Goal: Browse casually

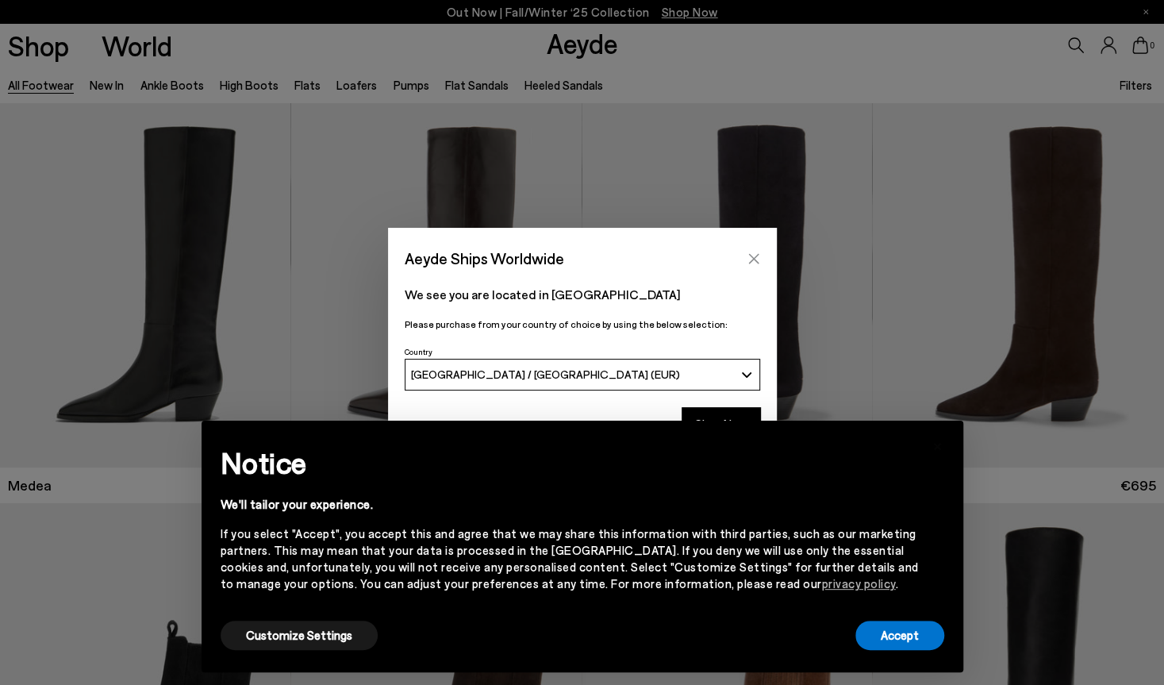
click at [758, 256] on icon "Close" at bounding box center [754, 258] width 13 height 13
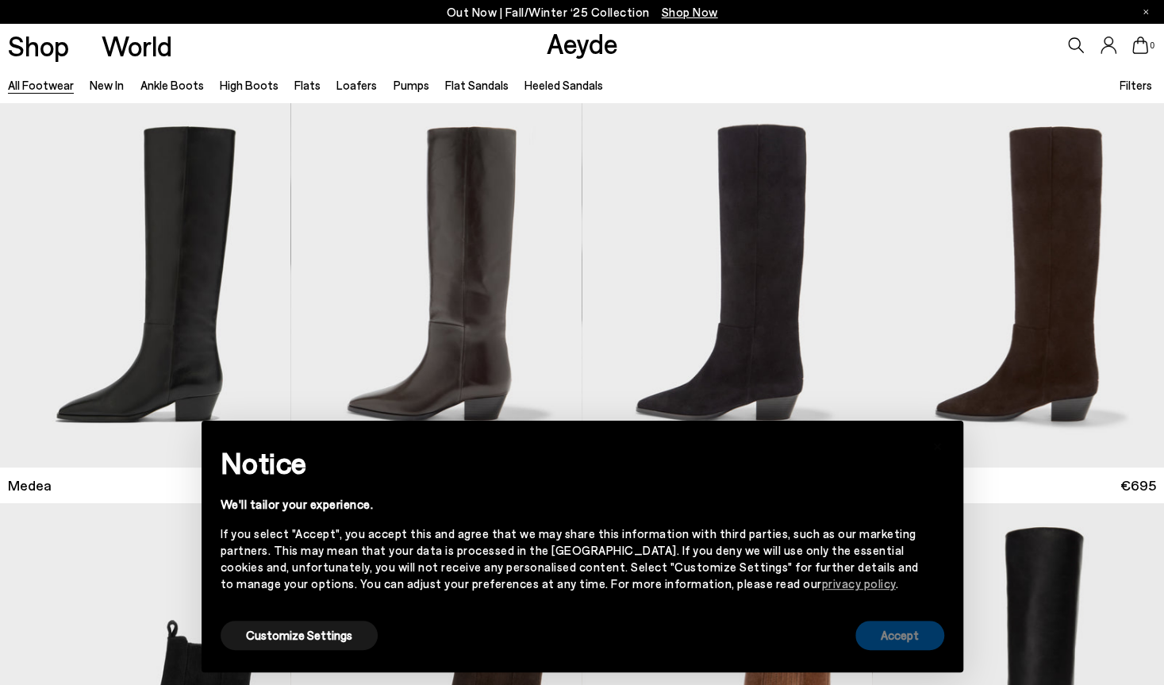
click at [910, 648] on button "Accept" at bounding box center [900, 635] width 89 height 29
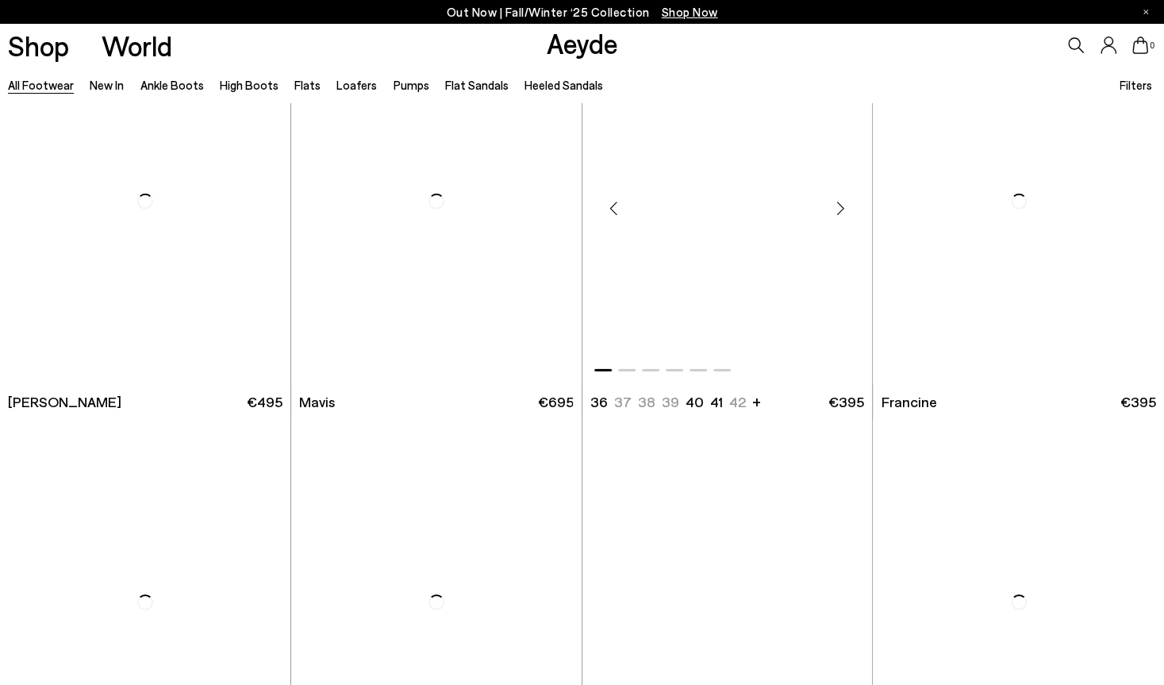
scroll to position [2486, 0]
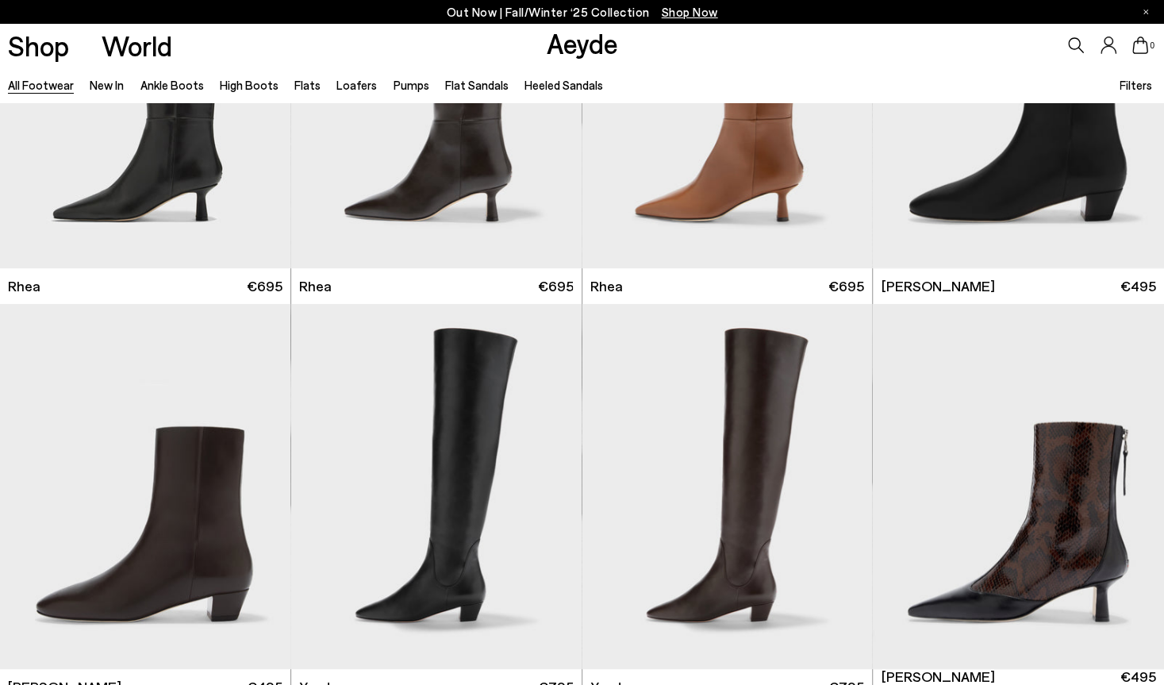
scroll to position [3407, 0]
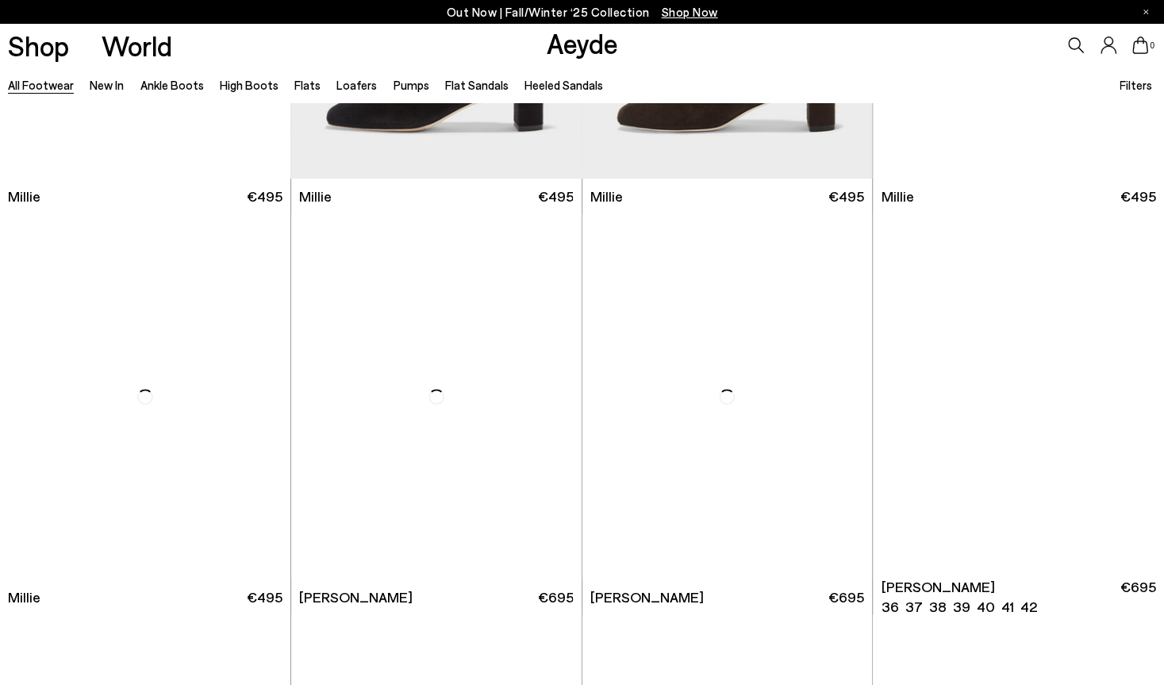
scroll to position [7287, 0]
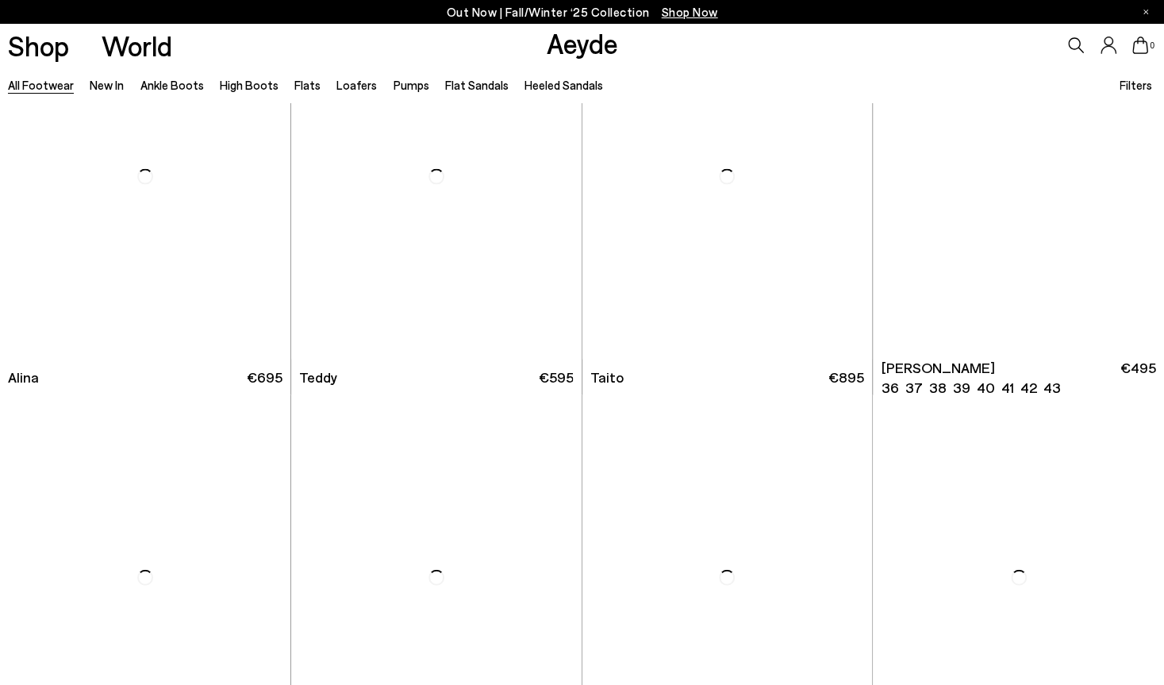
scroll to position [8789, 0]
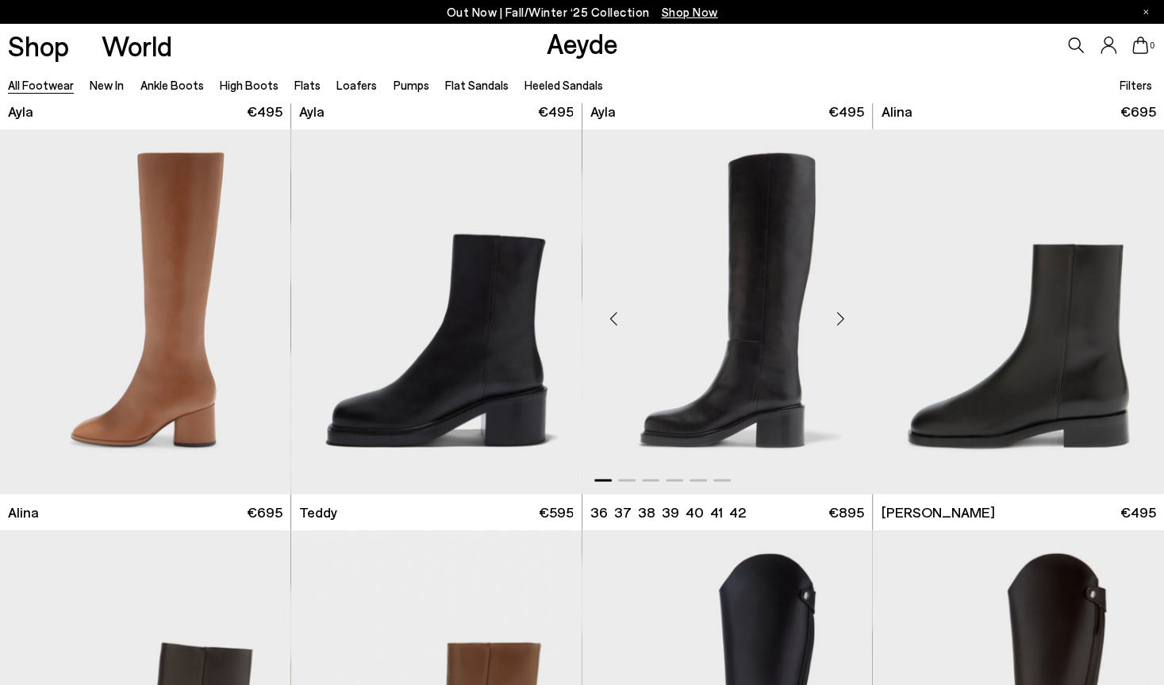
click at [838, 321] on div "Next slide" at bounding box center [841, 318] width 48 height 48
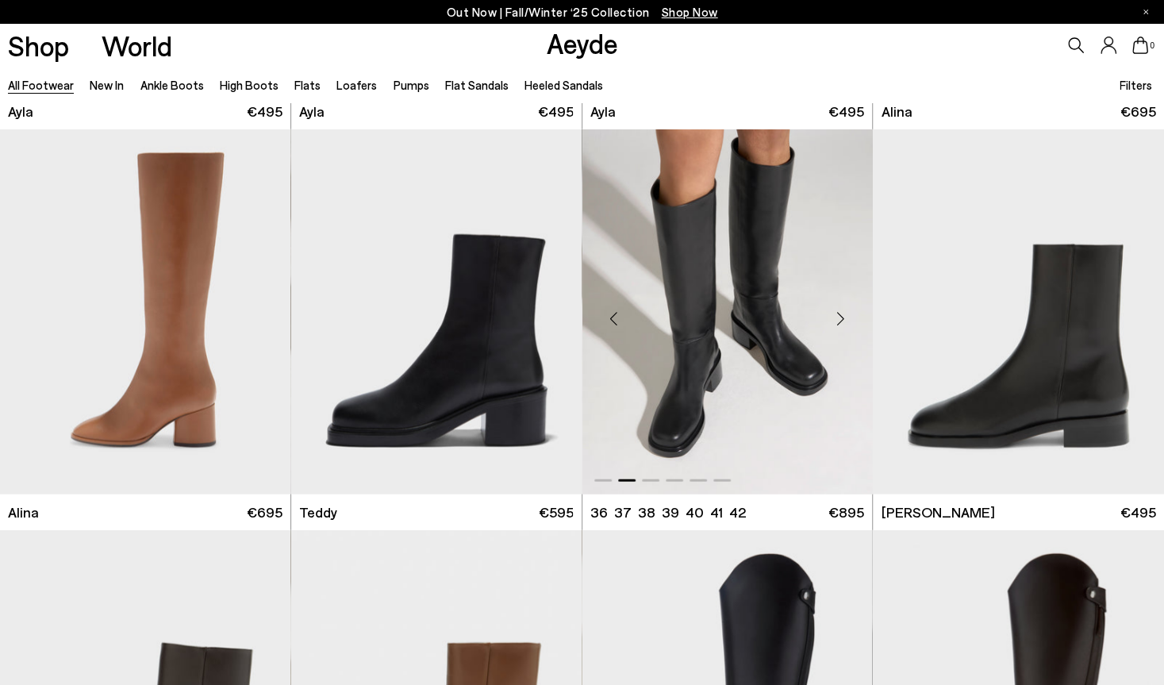
click at [838, 321] on div "Next slide" at bounding box center [841, 318] width 48 height 48
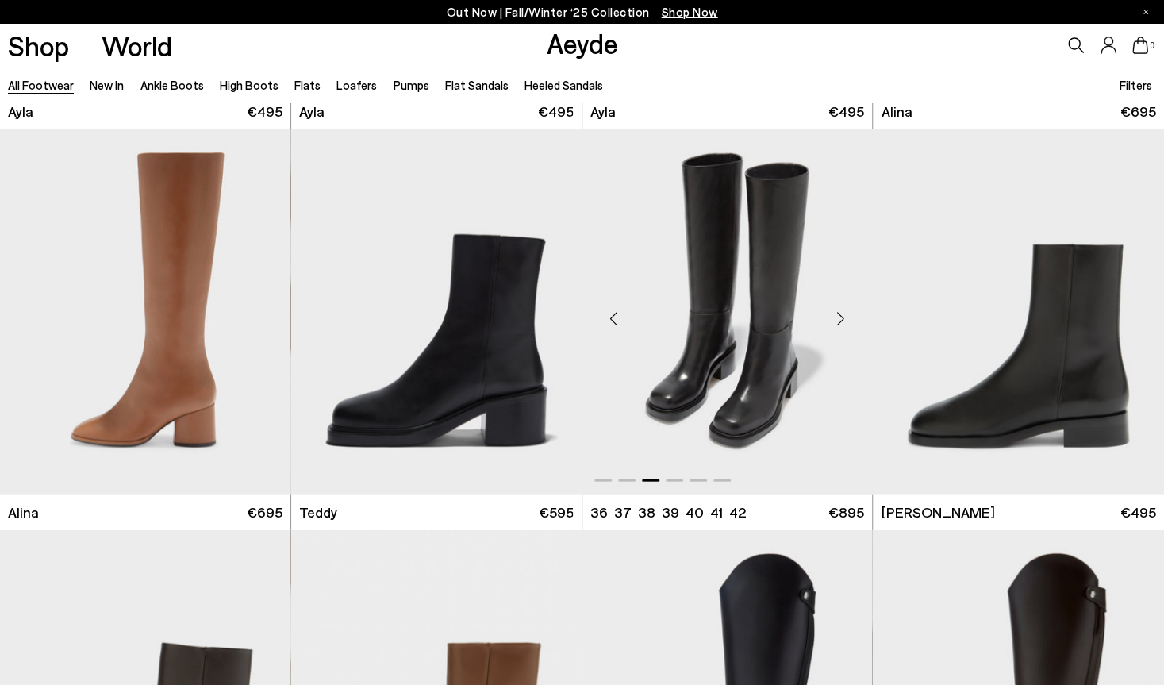
click at [838, 321] on div "Next slide" at bounding box center [841, 318] width 48 height 48
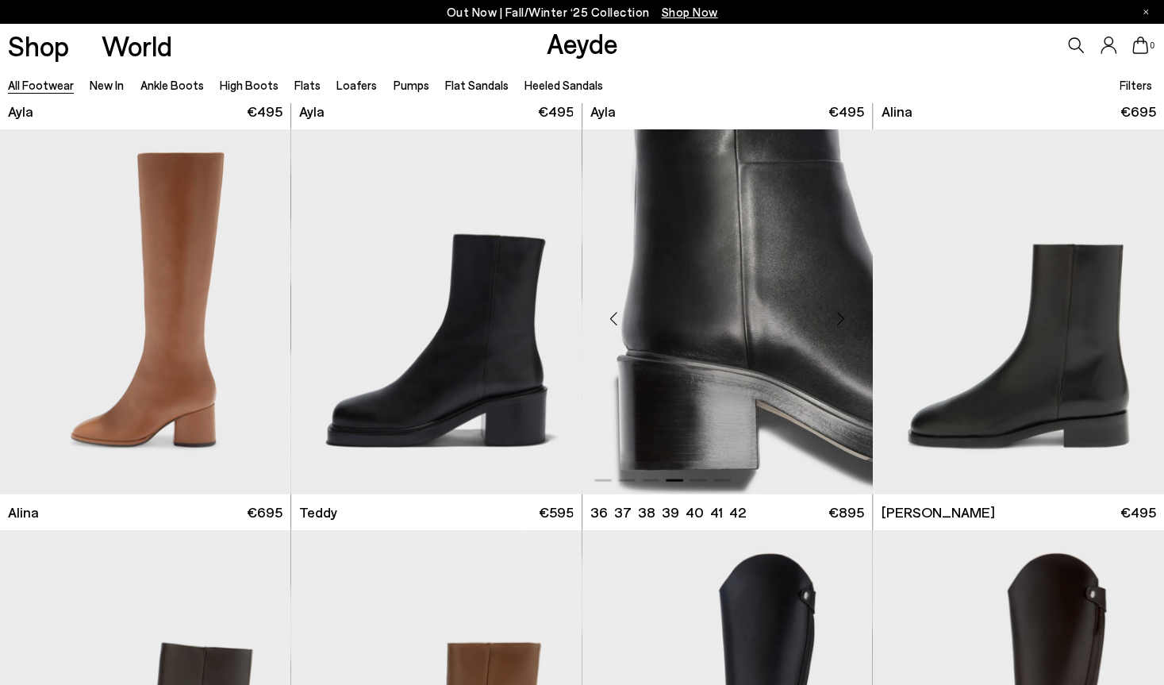
click at [838, 321] on div "Next slide" at bounding box center [841, 318] width 48 height 48
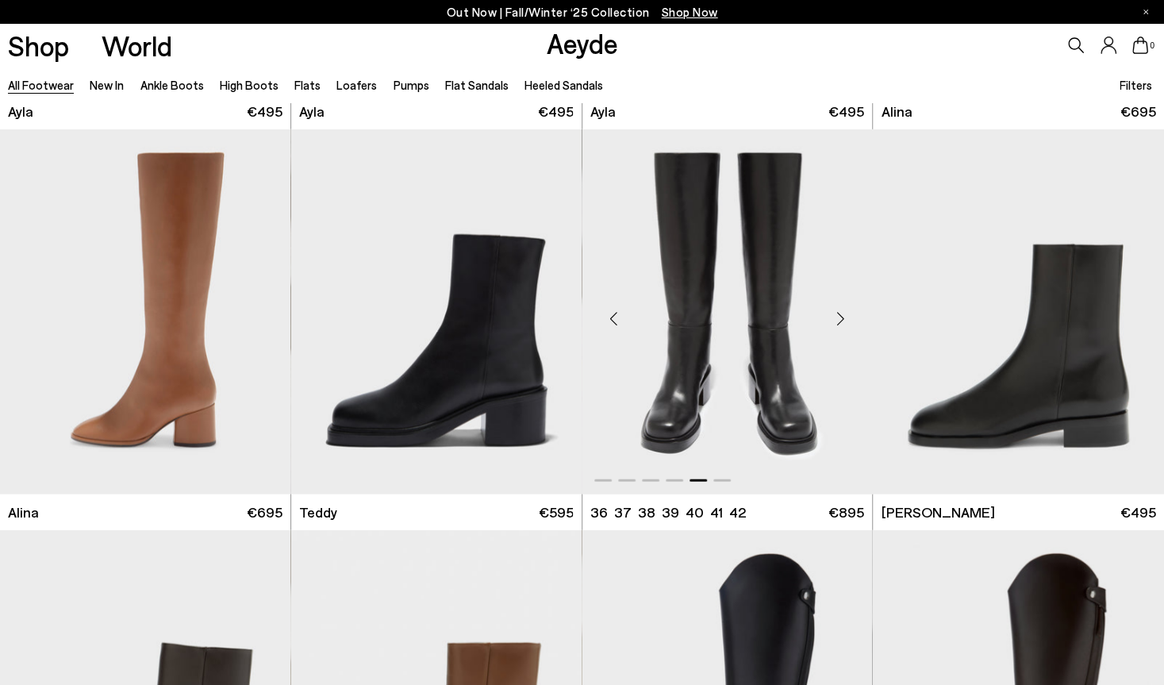
click at [838, 321] on div "Next slide" at bounding box center [841, 318] width 48 height 48
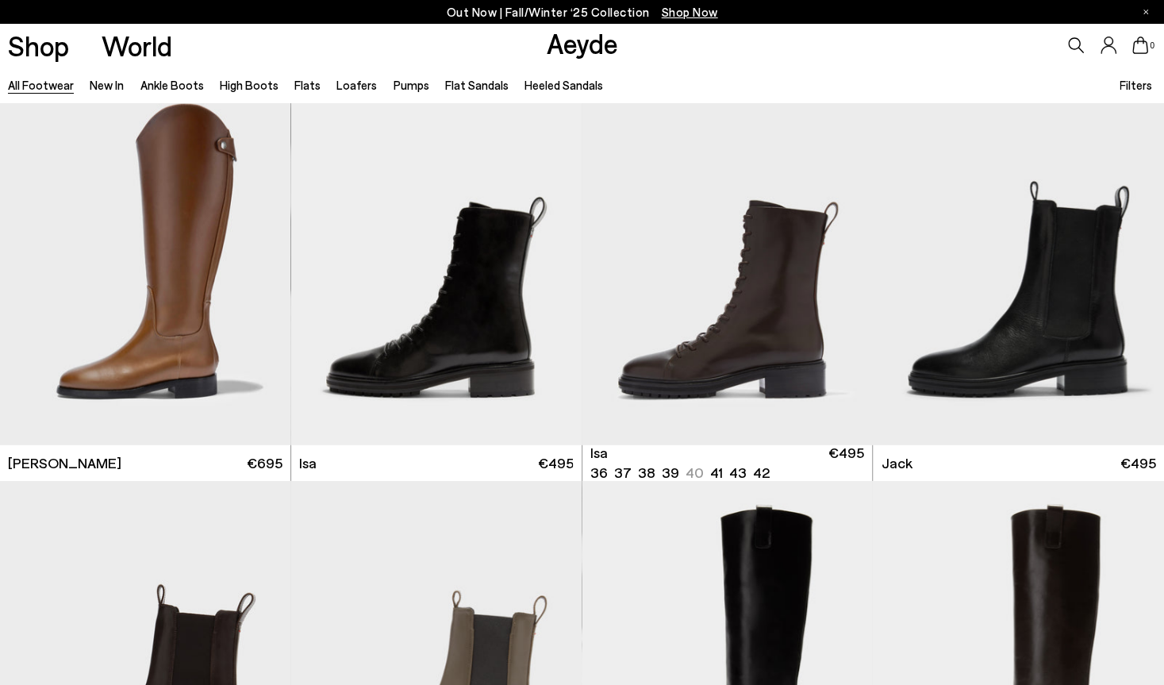
scroll to position [10172, 0]
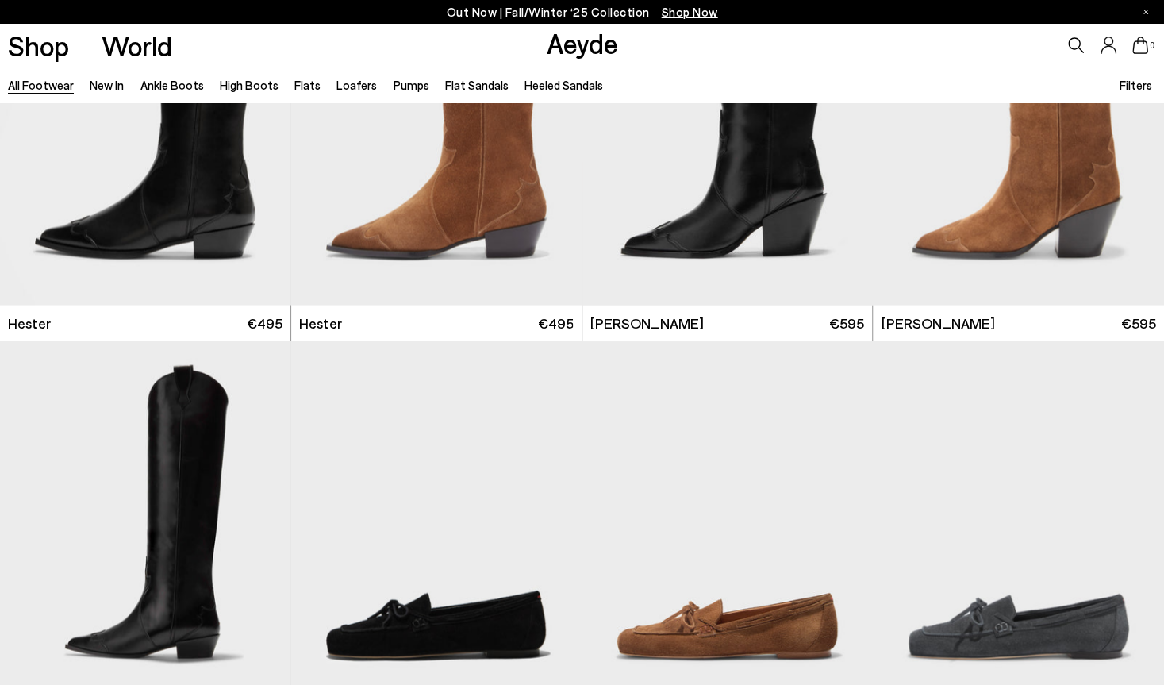
scroll to position [12505, 0]
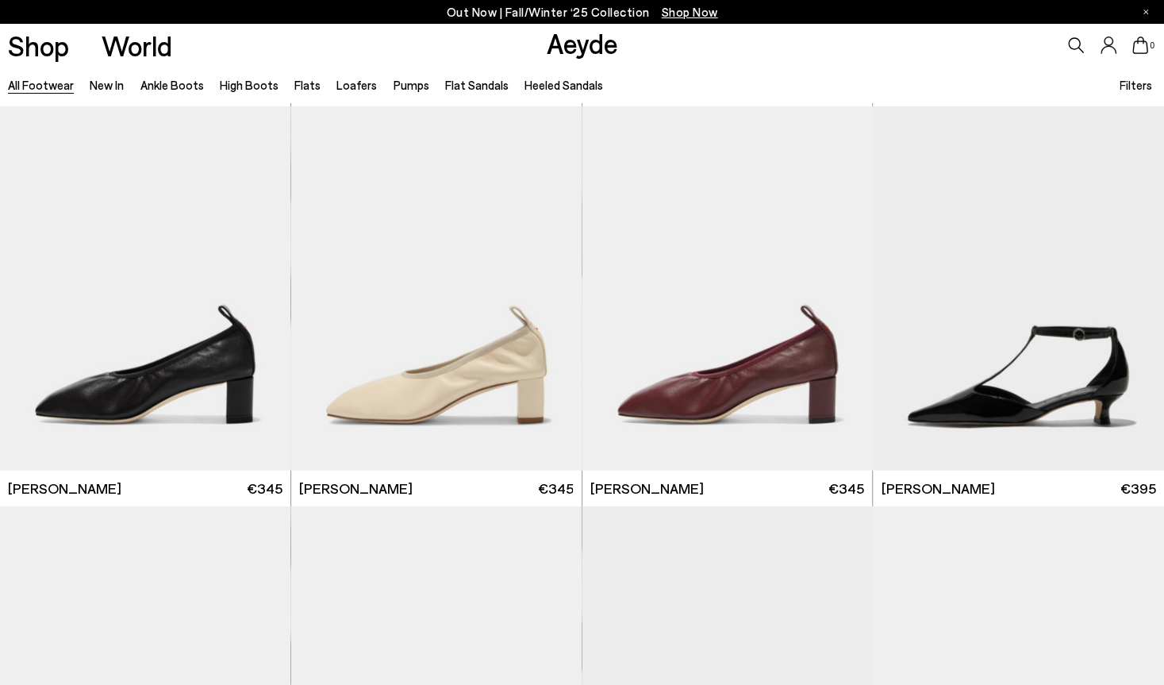
scroll to position [17200, 0]
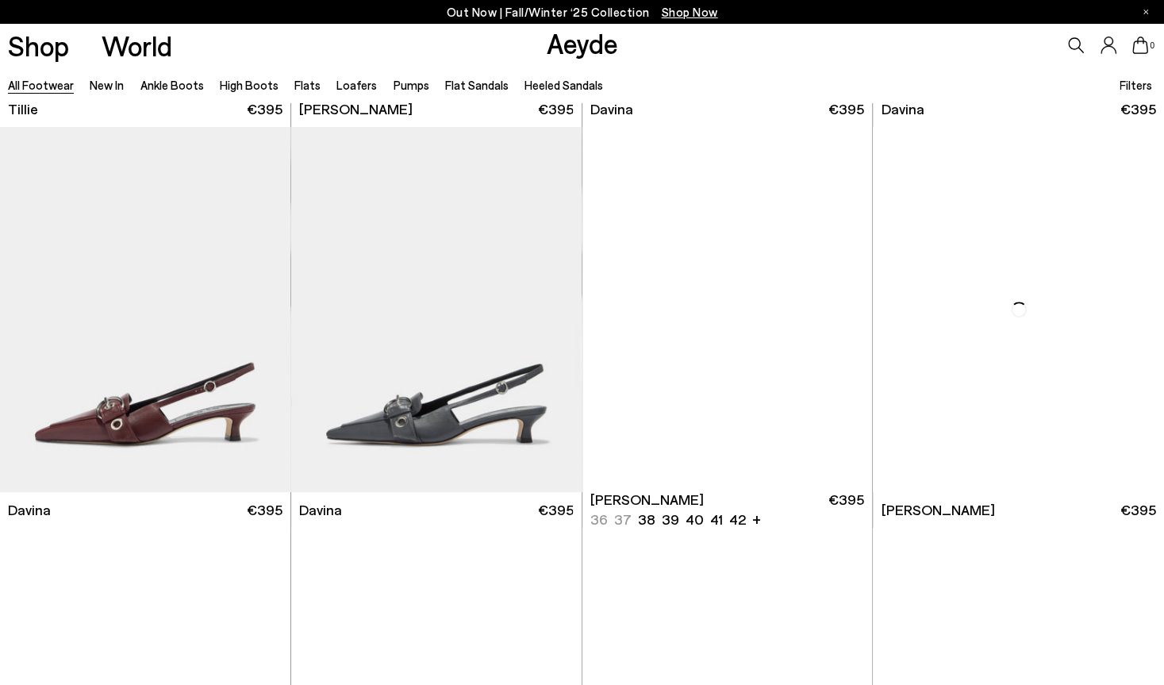
scroll to position [17682, 0]
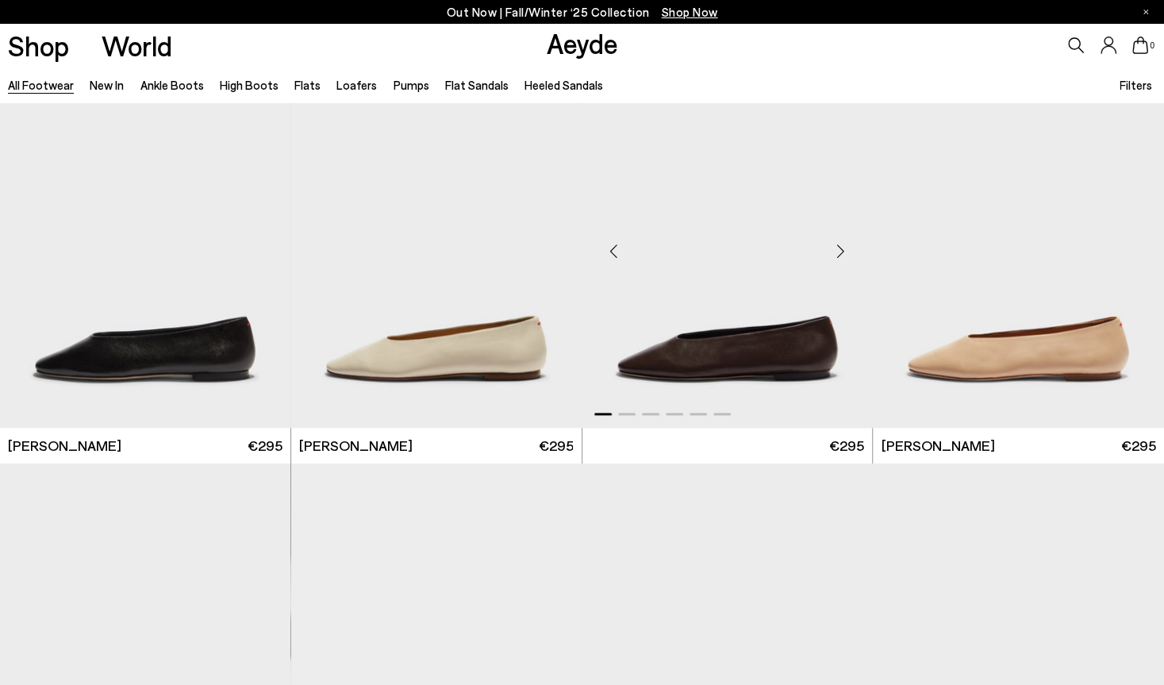
scroll to position [22020, 0]
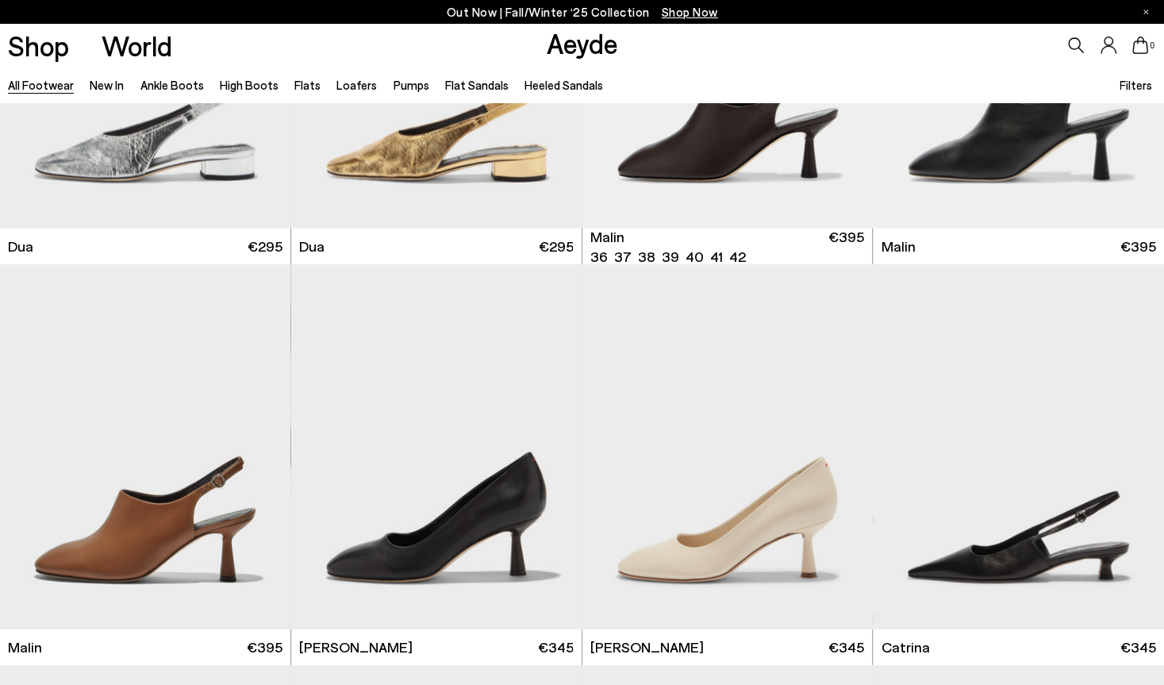
scroll to position [24131, 0]
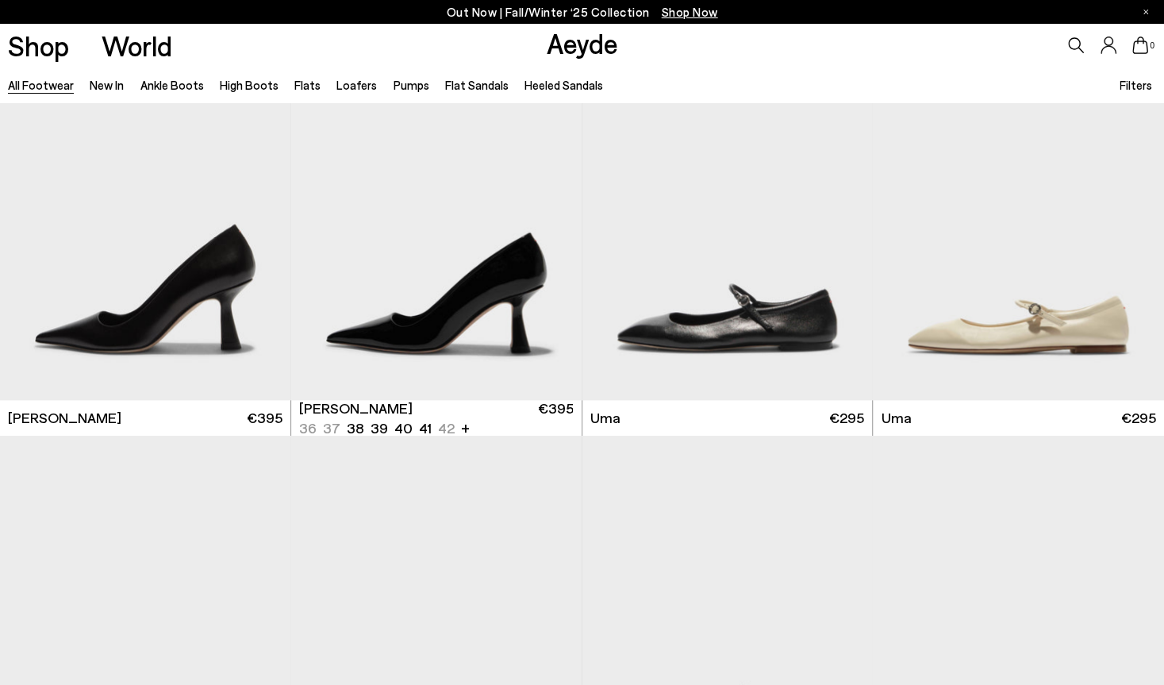
scroll to position [25655, 0]
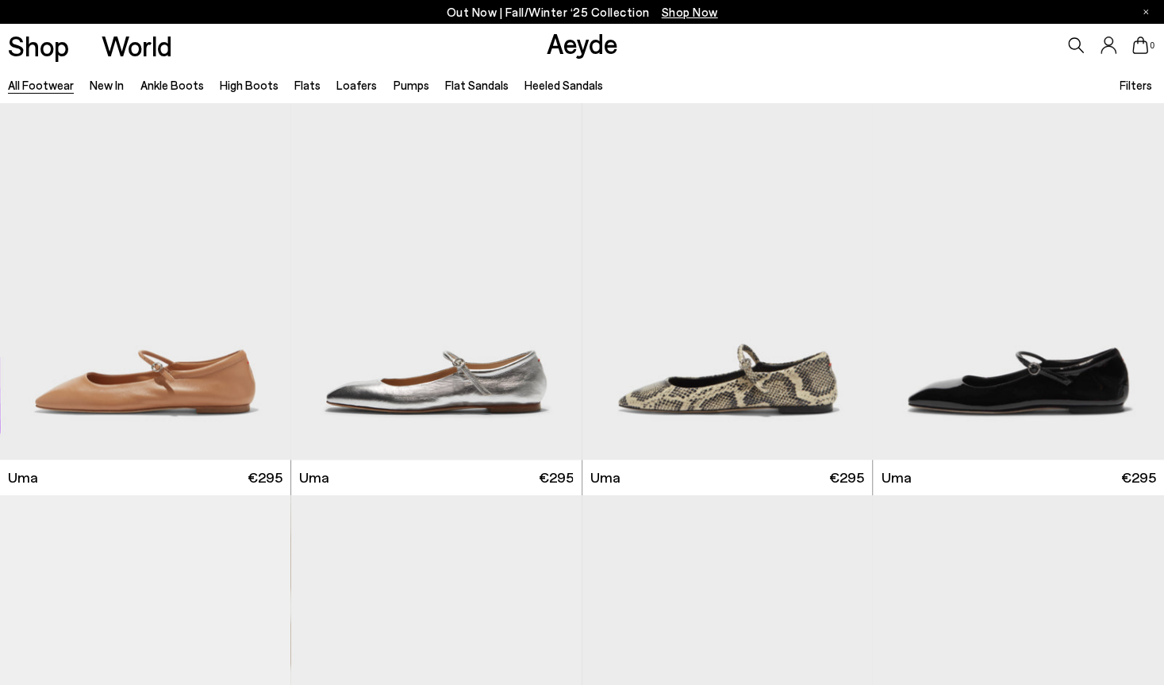
scroll to position [26395, 0]
